Goal: Task Accomplishment & Management: Manage account settings

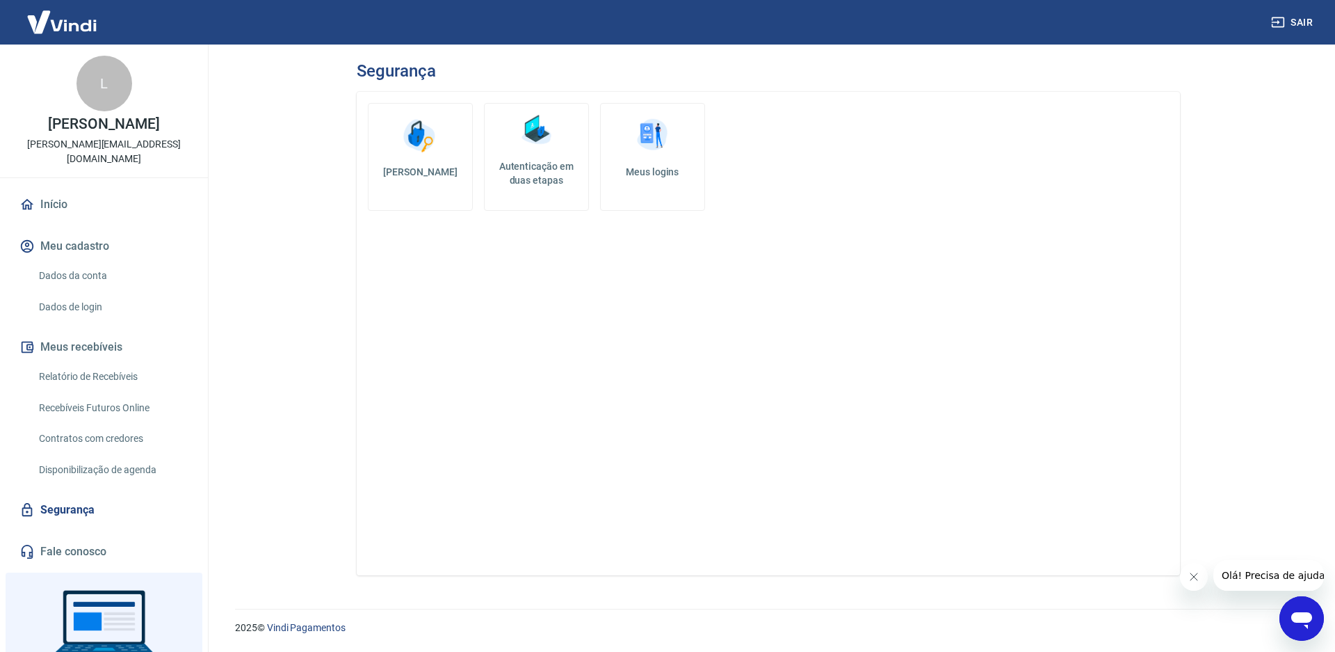
click at [424, 159] on link "[PERSON_NAME]" at bounding box center [420, 157] width 105 height 108
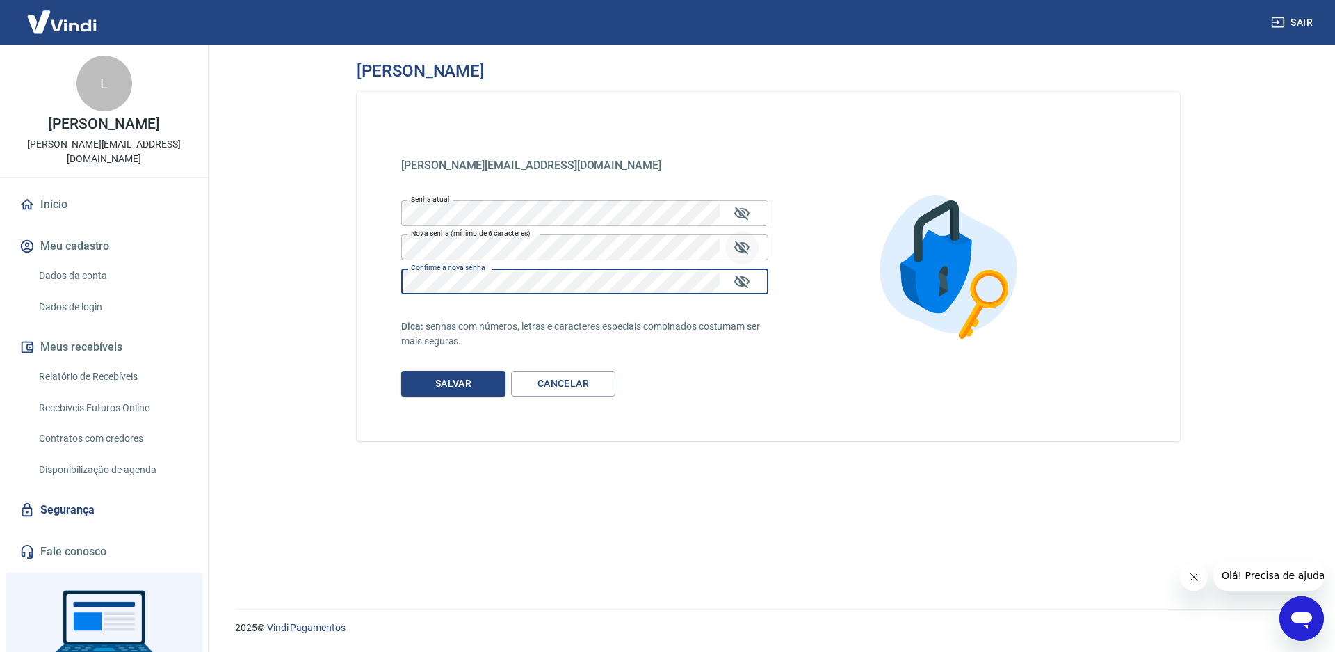
click at [741, 250] on icon "Mostrar/esconder senha" at bounding box center [742, 247] width 17 height 17
click at [397, 281] on div "[PERSON_NAME][EMAIL_ADDRESS][DOMAIN_NAME] [EMAIL_ADDRESS][DOMAIN_NAME] Senha at…" at bounding box center [769, 266] width 824 height 349
click at [744, 282] on icon "Mostrar/esconder senha" at bounding box center [742, 281] width 15 height 13
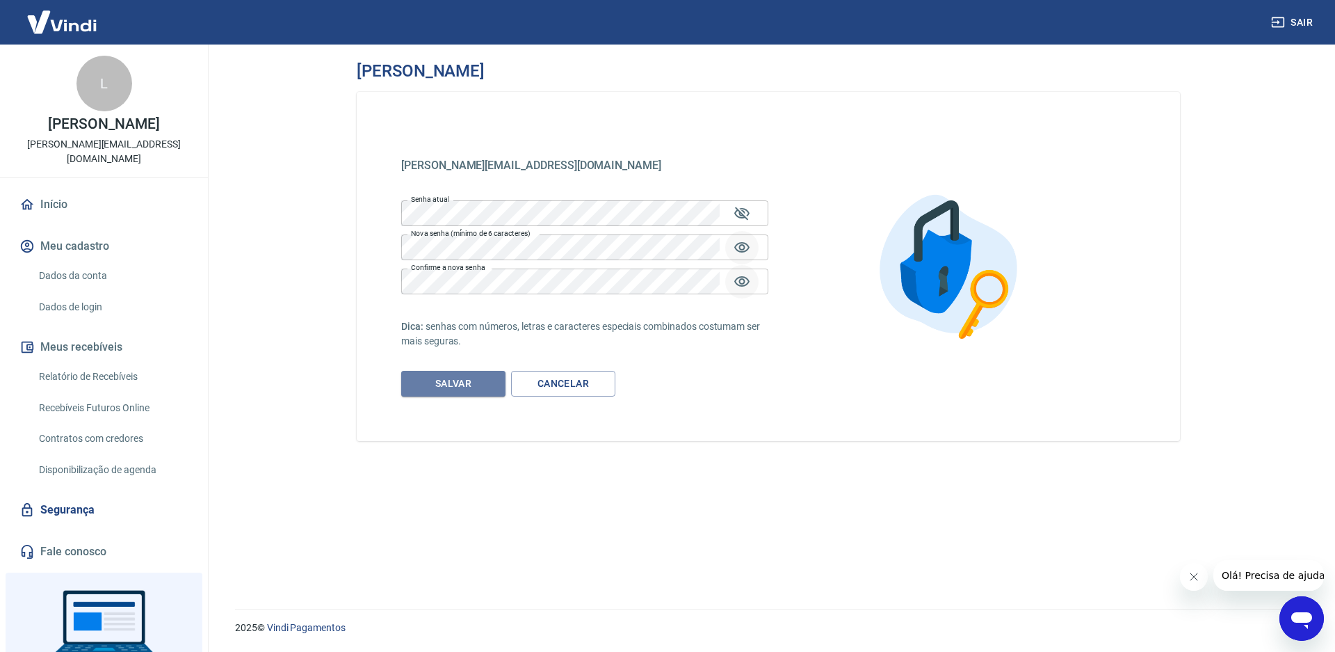
click at [454, 385] on button "Salvar" at bounding box center [453, 384] width 104 height 26
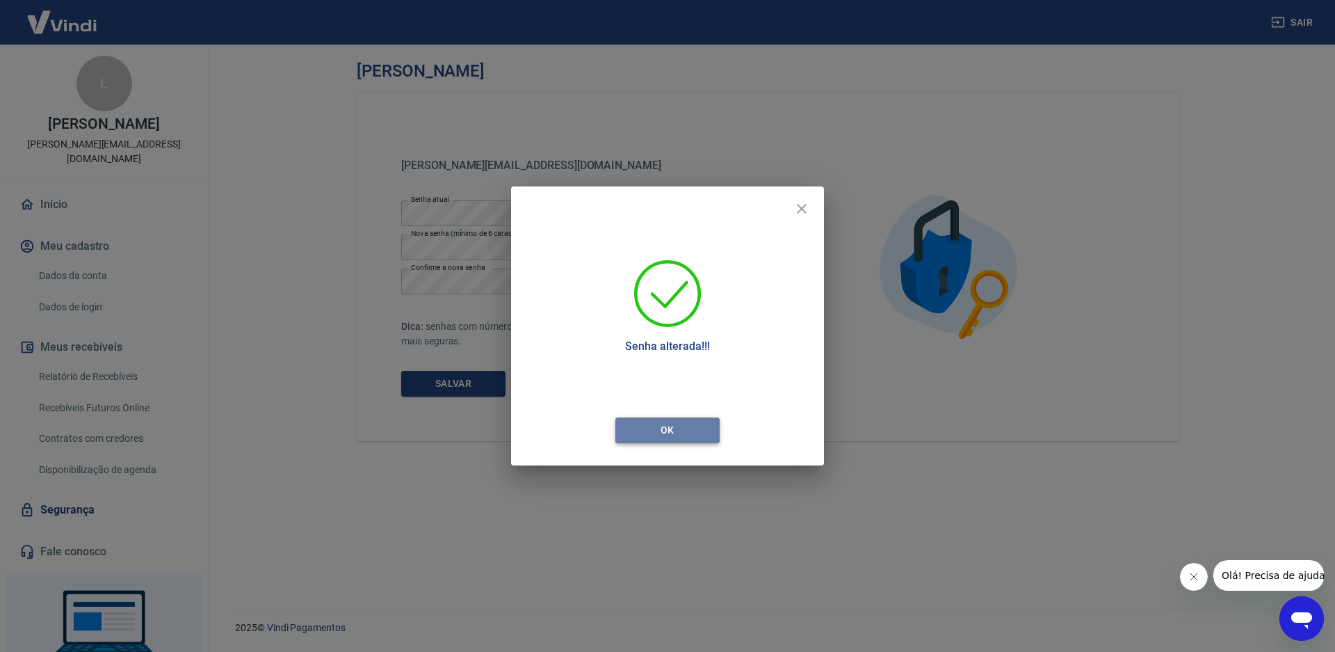
click at [660, 426] on button "Ok" at bounding box center [668, 430] width 104 height 26
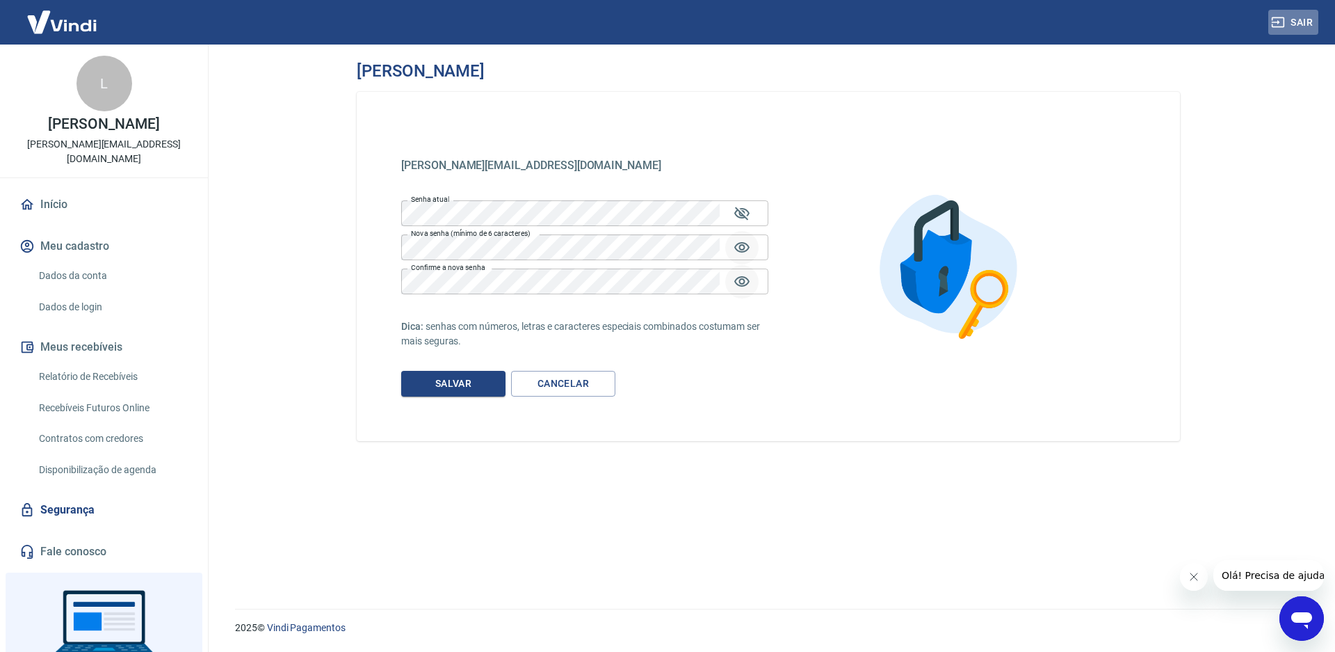
click at [1294, 19] on button "Sair" at bounding box center [1294, 23] width 50 height 26
